Goal: Task Accomplishment & Management: Use online tool/utility

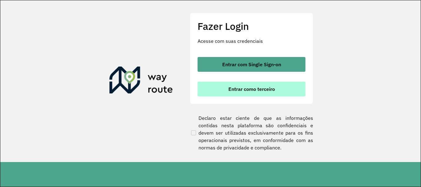
click at [292, 86] on button "Entrar como terceiro" at bounding box center [252, 89] width 108 height 15
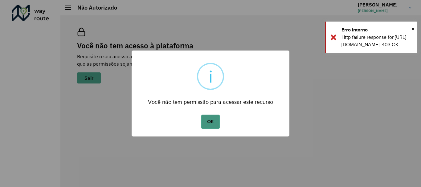
click at [210, 120] on button "OK" at bounding box center [210, 122] width 18 height 14
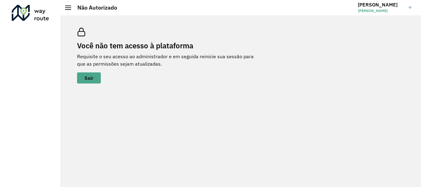
click at [70, 8] on div at bounding box center [68, 8] width 6 height 4
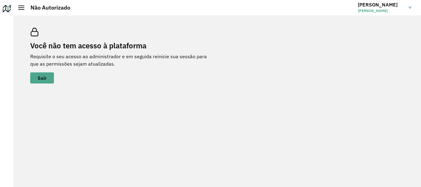
click at [23, 9] on div at bounding box center [21, 8] width 6 height 4
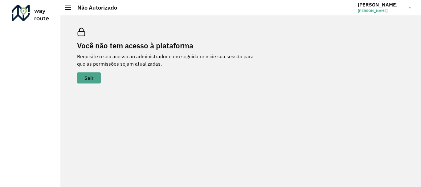
click at [411, 6] on link "[PERSON_NAME]" at bounding box center [387, 8] width 58 height 16
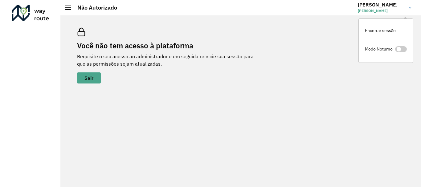
click at [412, 7] on link "[PERSON_NAME]" at bounding box center [387, 8] width 58 height 16
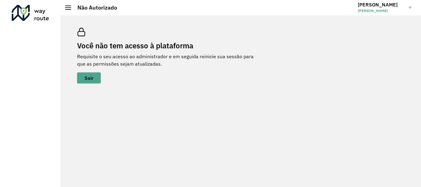
click at [262, 104] on div "Você não tem acesso à plataforma Requisite o seu acesso ao administrador e em s…" at bounding box center [240, 101] width 361 height 172
